Goal: Task Accomplishment & Management: Use online tool/utility

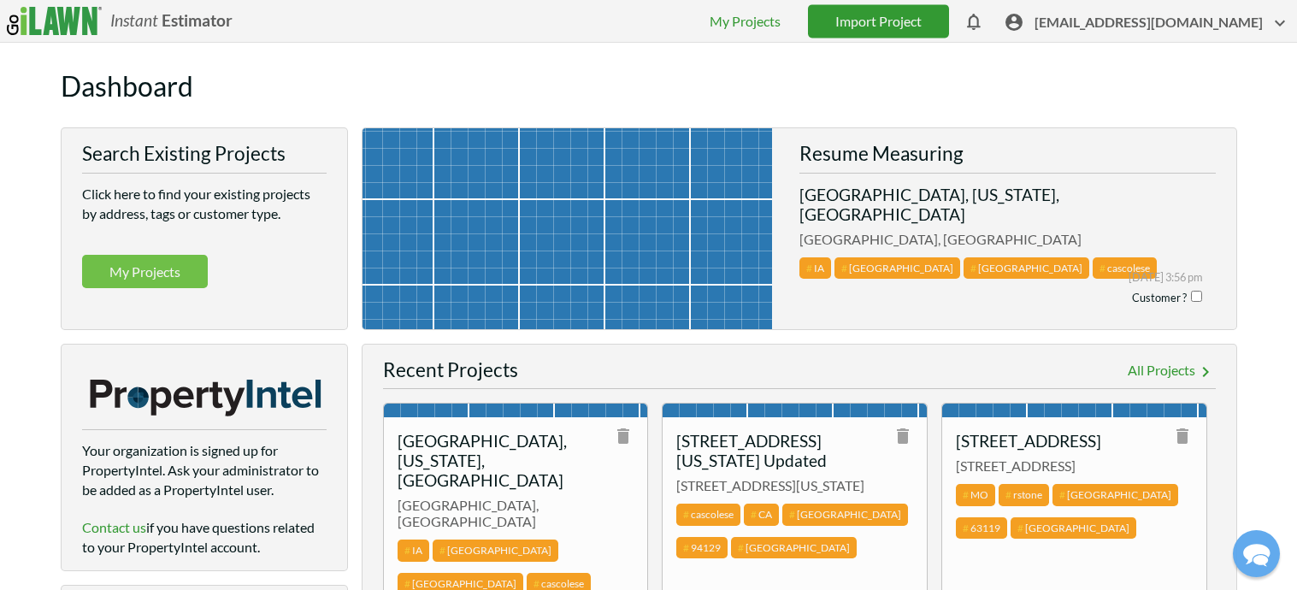
click at [922, 25] on link "Import Project" at bounding box center [878, 20] width 141 height 33
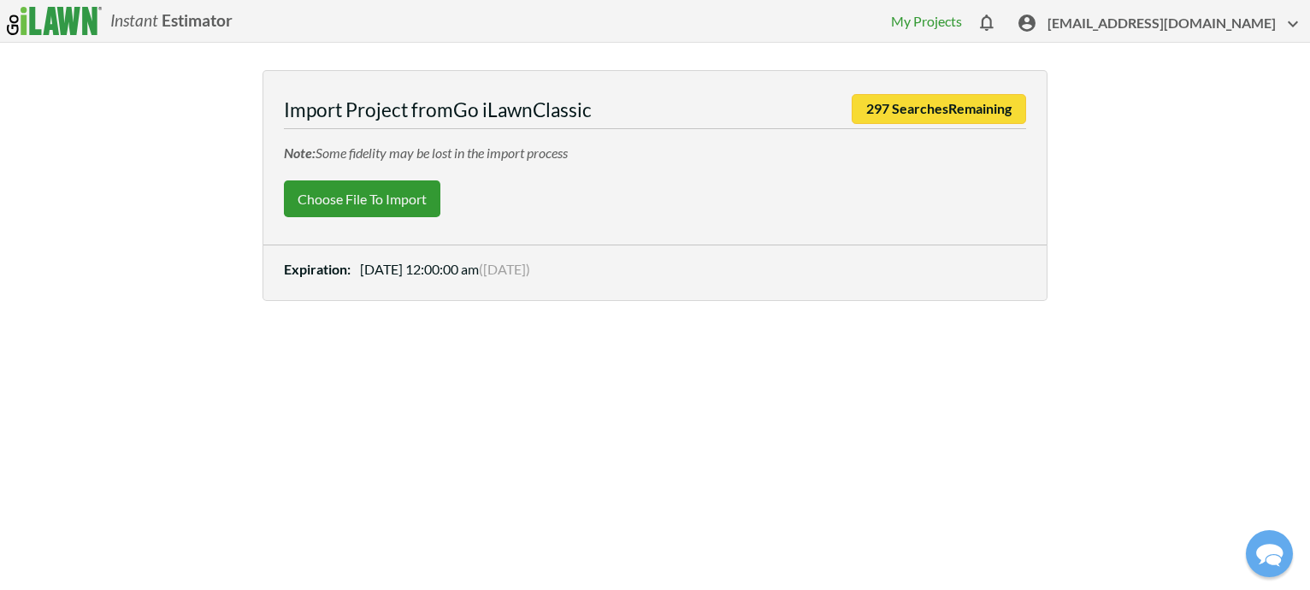
click at [349, 192] on label "Choose File to Import" at bounding box center [362, 198] width 156 height 37
click at [0, 0] on input "Choose File to Import" at bounding box center [0, 0] width 0 height 0
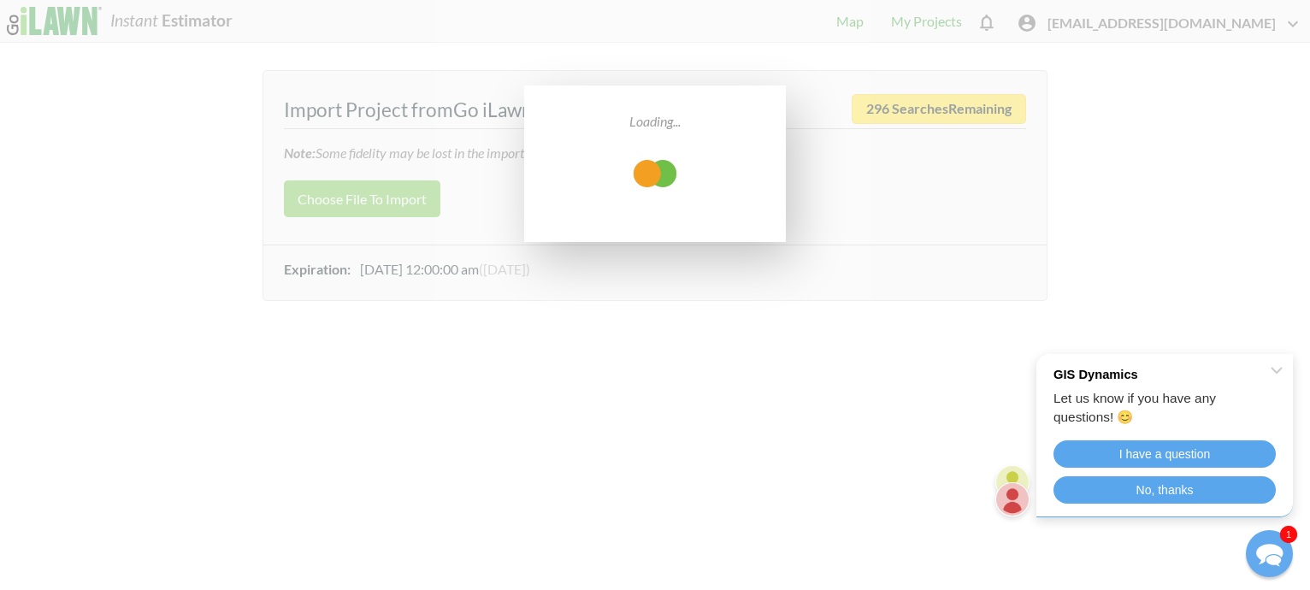
select select "low"
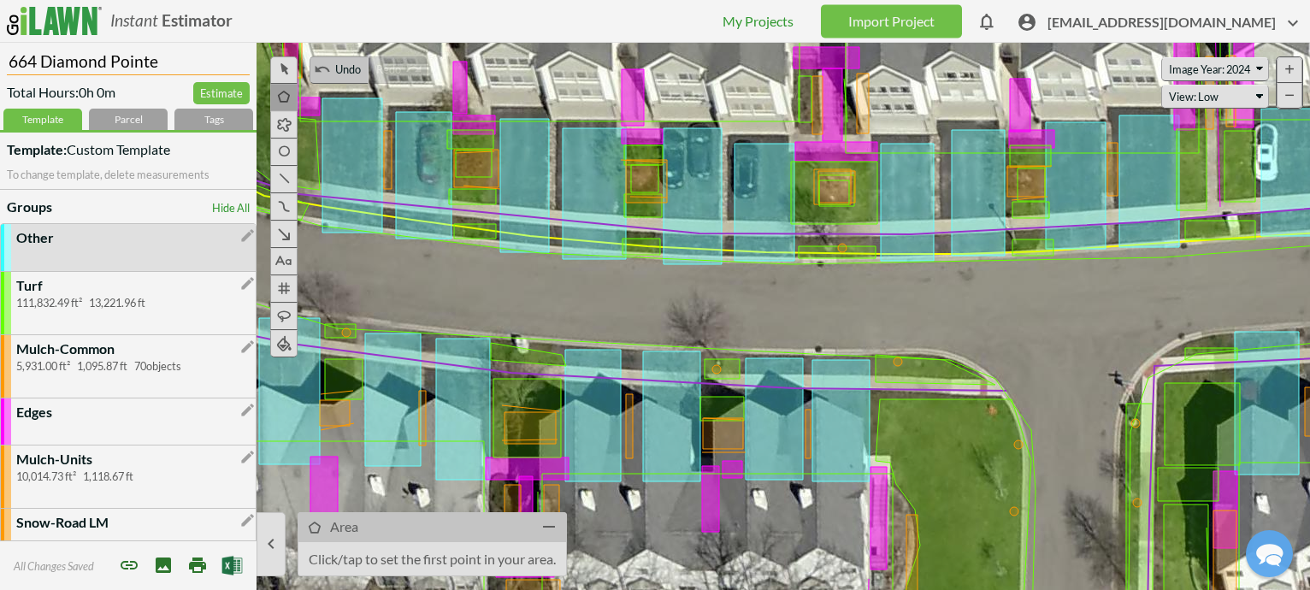
drag, startPoint x: 190, startPoint y: 62, endPoint x: -108, endPoint y: 49, distance: 297.9
click at [0, 49] on html "Instant Estimator  [EMAIL_ADDRESS][DOMAIN_NAME] My Projects Import Project The…" at bounding box center [655, 295] width 1310 height 590
paste input "Diamond Pointe-Mundelein"
type input "Diamond Pointe-Mundelein"
click at [203, 116] on div "Tags" at bounding box center [213, 119] width 79 height 21
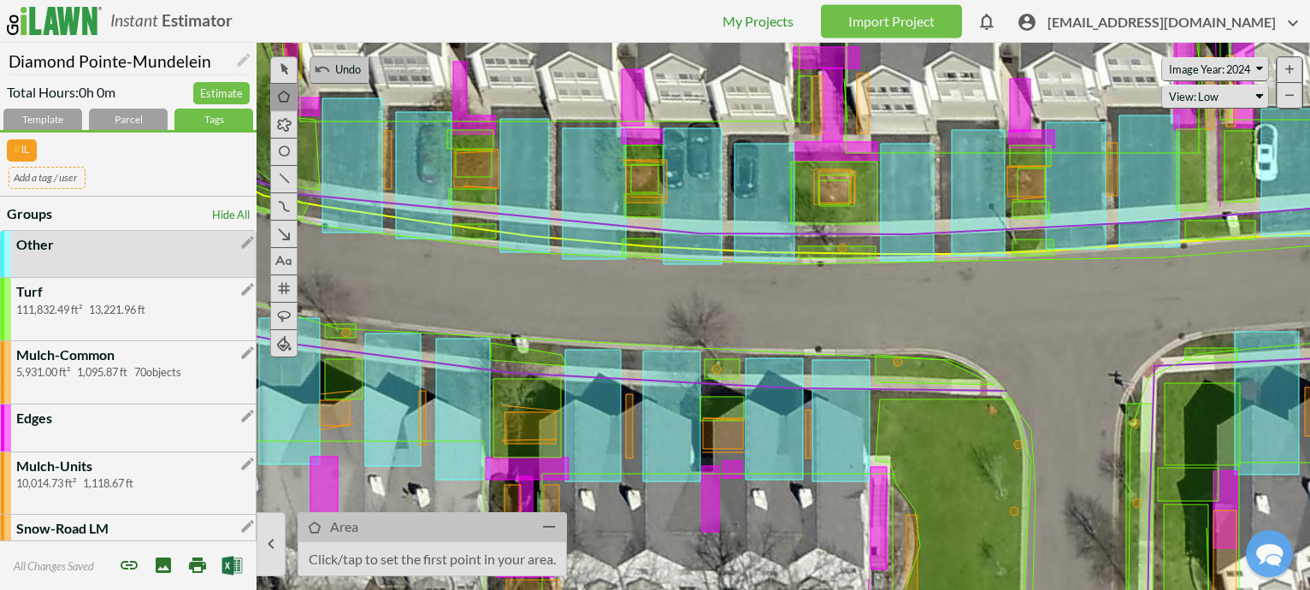
click at [52, 174] on input "text" at bounding box center [47, 177] width 77 height 21
type input "Diamond Pointe"
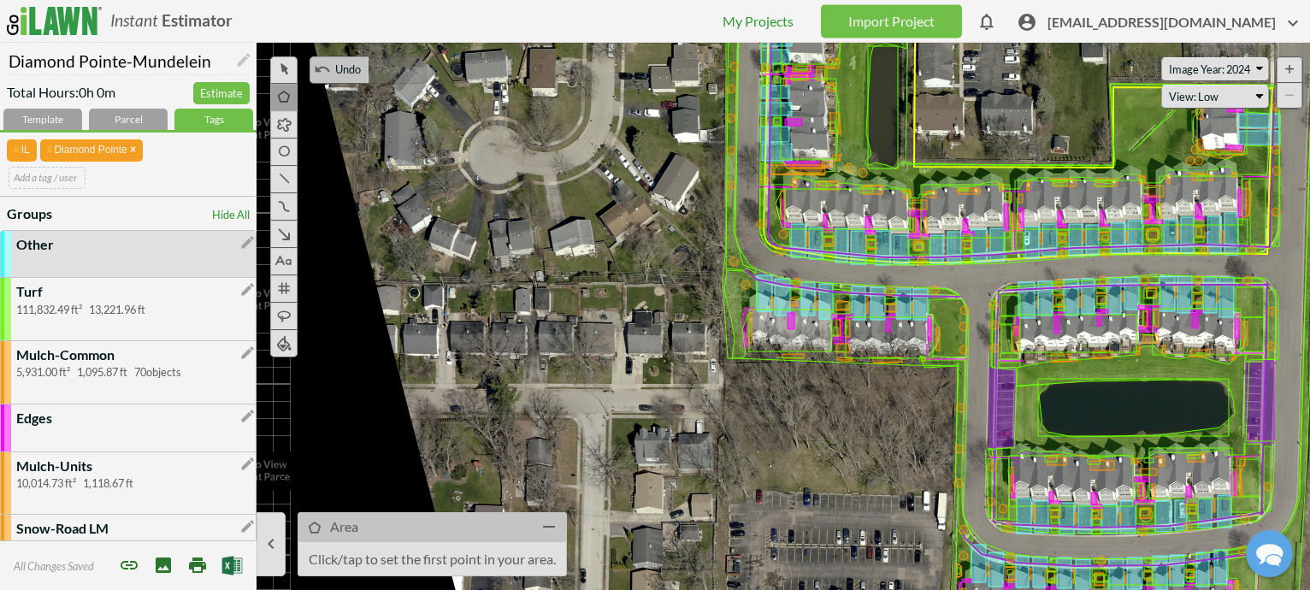
click at [1134, 24] on span "[EMAIL_ADDRESS][DOMAIN_NAME]" at bounding box center [1175, 26] width 256 height 27
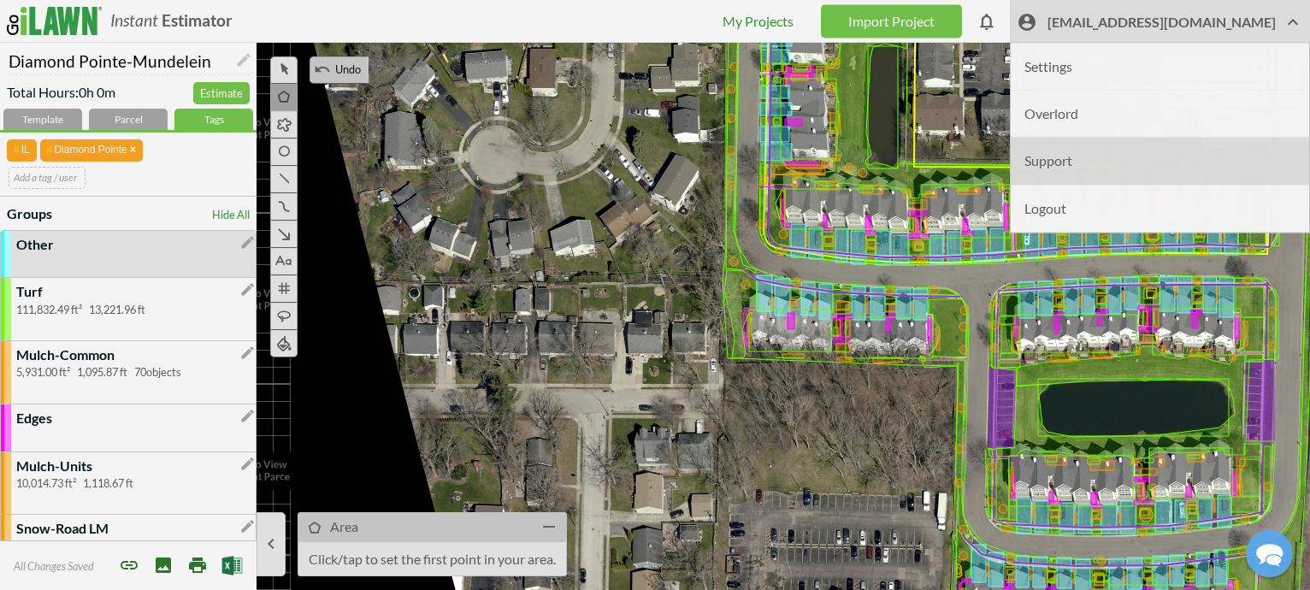
click at [1125, 159] on li "Support" at bounding box center [1160, 161] width 298 height 47
